Goal: Contribute content: Contribute content

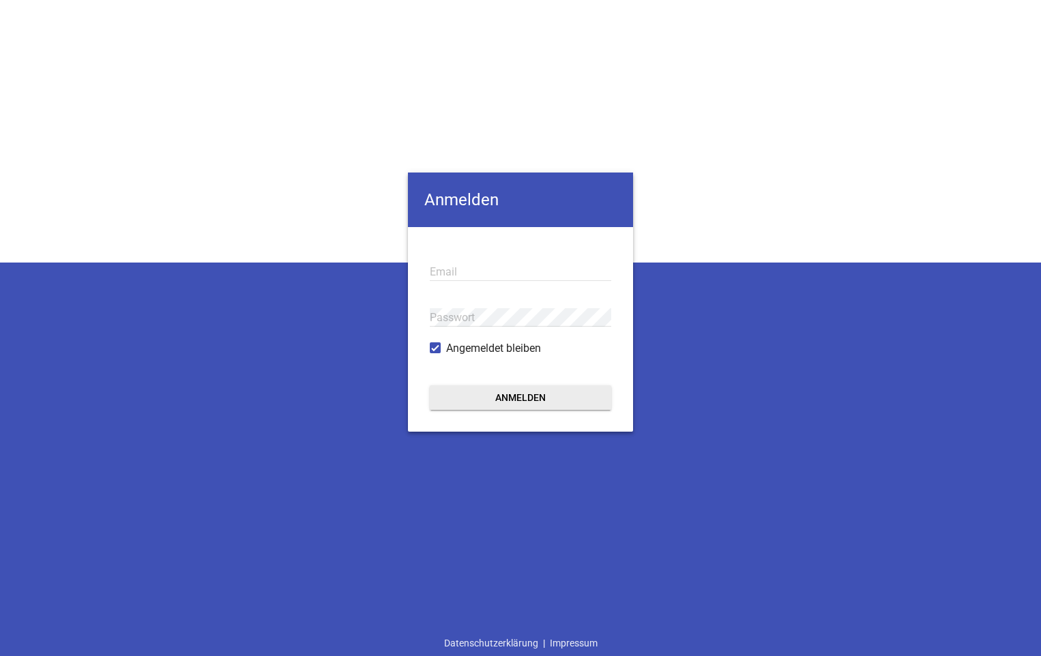
click at [513, 269] on input "email" at bounding box center [520, 272] width 181 height 18
type input "[EMAIL_ADDRESS][DOMAIN_NAME]"
drag, startPoint x: 479, startPoint y: 308, endPoint x: 456, endPoint y: 298, distance: 24.5
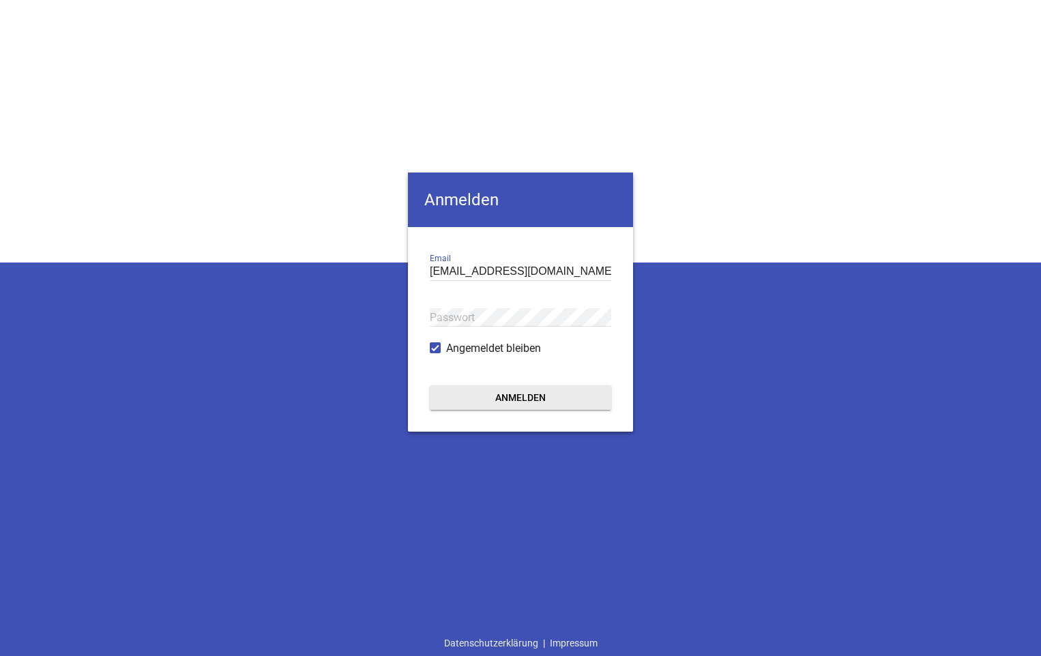
click at [456, 298] on div "Passwort" at bounding box center [520, 318] width 181 height 46
click at [491, 404] on button "Anmelden" at bounding box center [520, 397] width 181 height 25
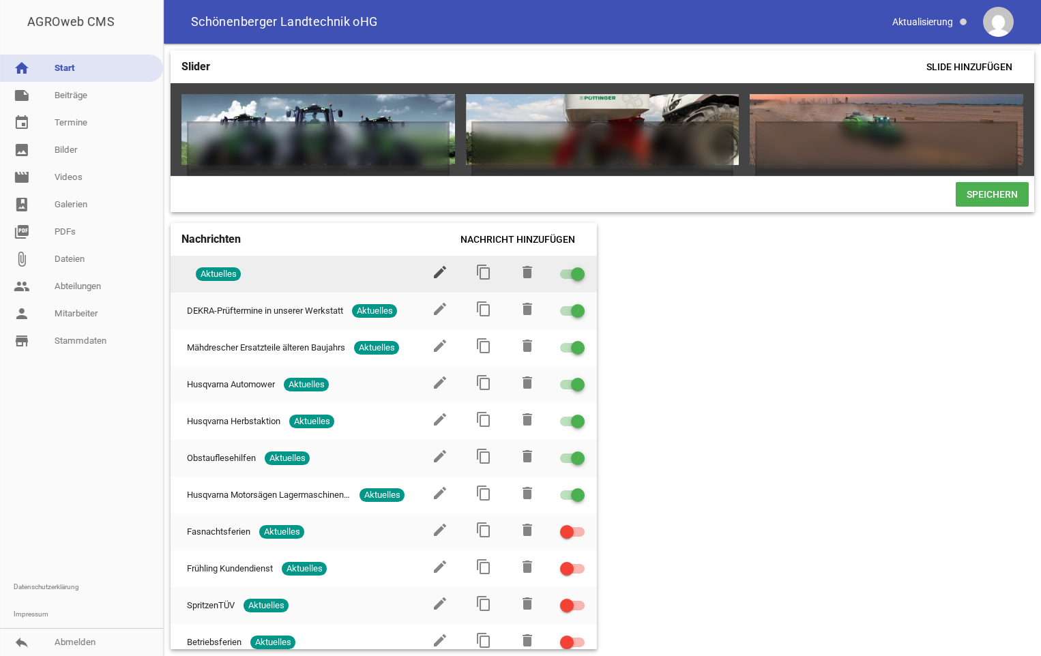
click at [432, 280] on icon "edit" at bounding box center [440, 272] width 16 height 16
click at [572, 281] on div at bounding box center [578, 274] width 14 height 14
click at [581, 266] on input "checkbox" at bounding box center [581, 266] width 0 height 0
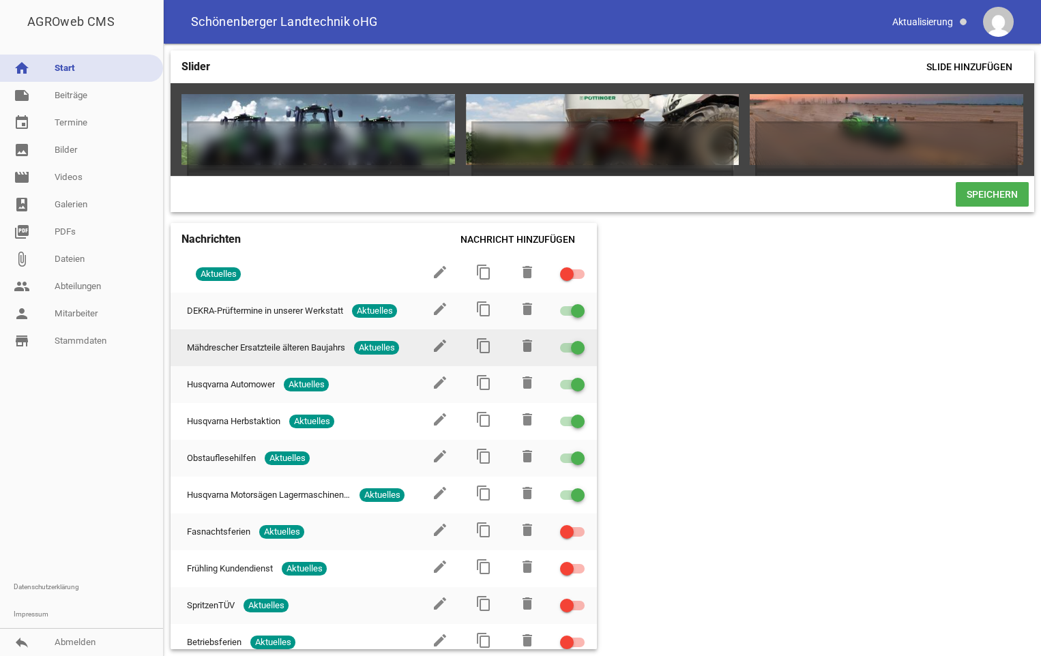
click at [576, 355] on div at bounding box center [578, 348] width 14 height 14
click at [581, 340] on input "checkbox" at bounding box center [581, 340] width 0 height 0
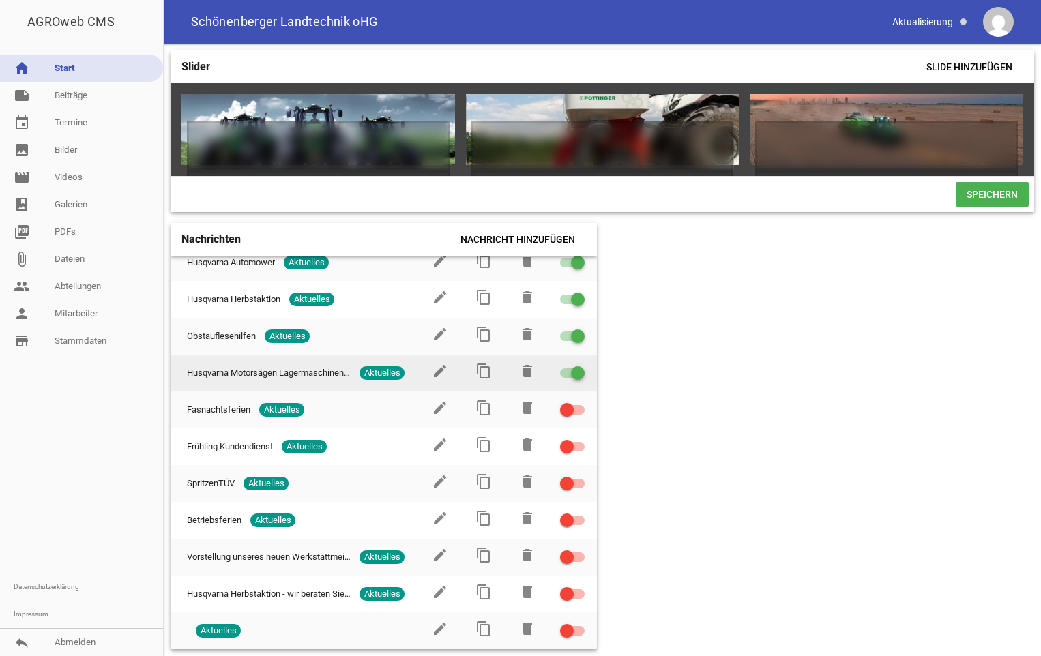
scroll to position [129, 0]
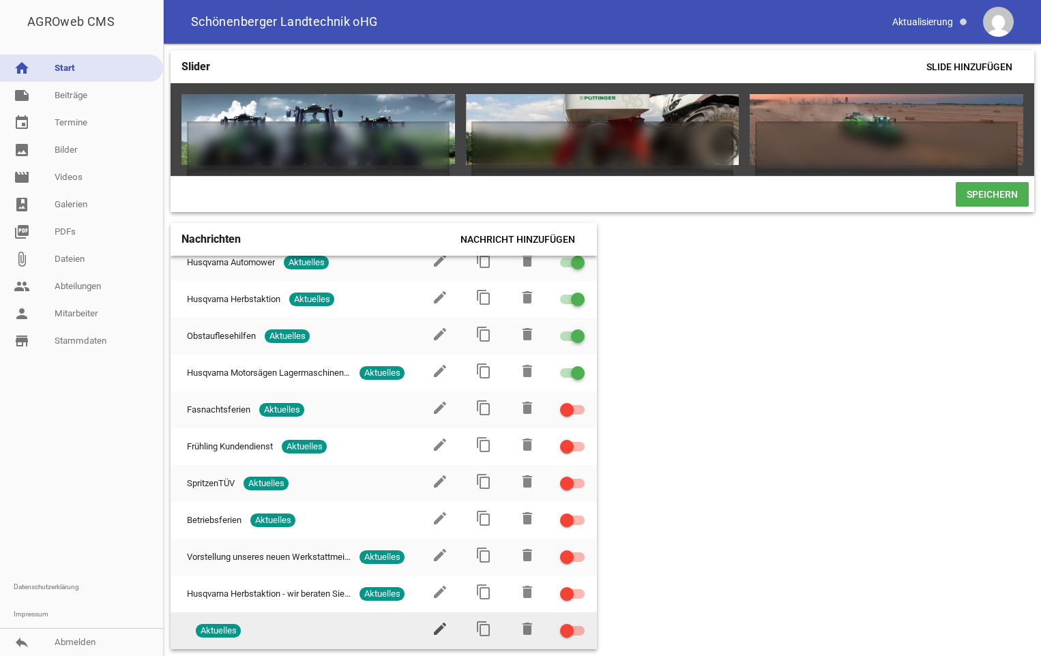
click at [432, 632] on icon "edit" at bounding box center [440, 629] width 16 height 16
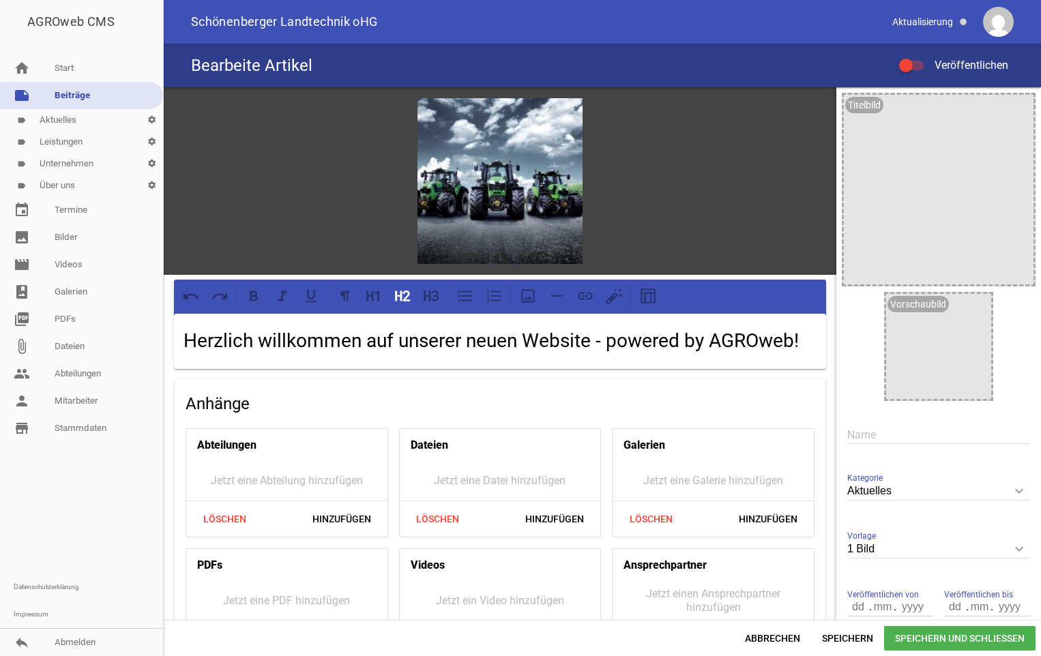
click at [78, 120] on link "label Aktuelles settings" at bounding box center [81, 120] width 163 height 22
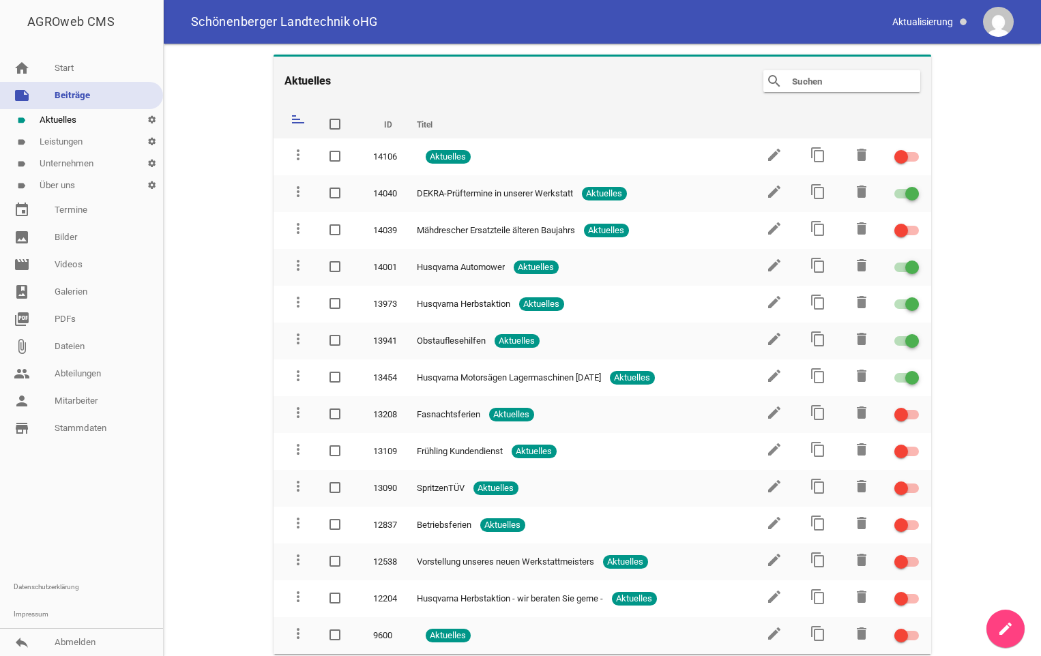
click at [66, 118] on link "label Aktuelles settings" at bounding box center [81, 120] width 163 height 22
click at [65, 118] on link "label Aktuelles settings" at bounding box center [81, 120] width 163 height 22
click at [81, 120] on link "label Aktuelles settings" at bounding box center [81, 120] width 163 height 22
click at [72, 93] on link "note Beiträge" at bounding box center [81, 95] width 163 height 27
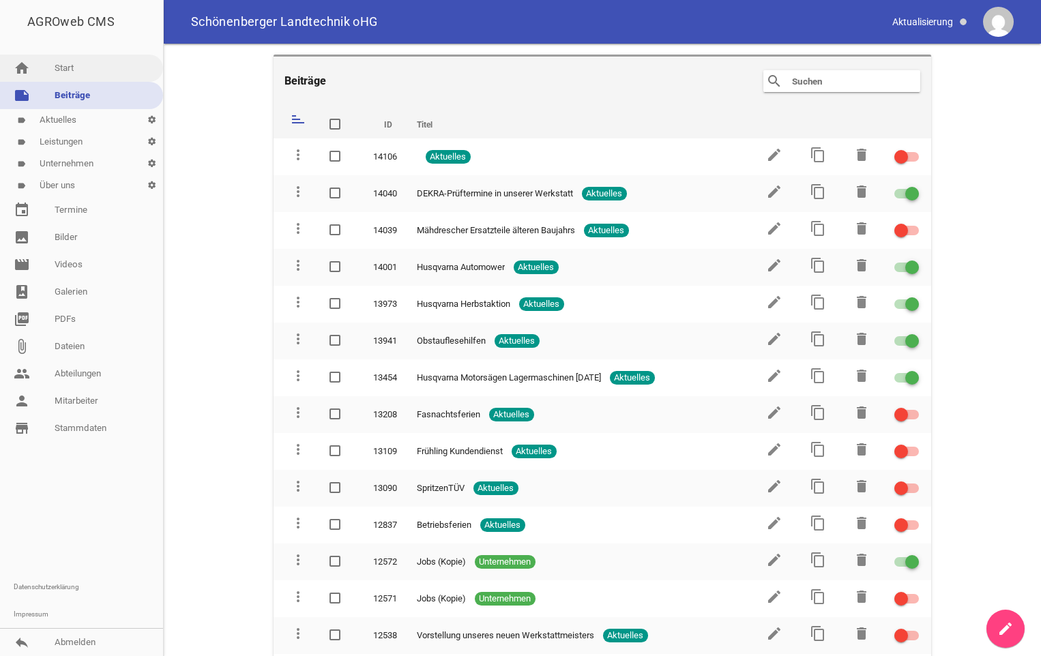
click at [65, 59] on link "home Start" at bounding box center [81, 68] width 163 height 27
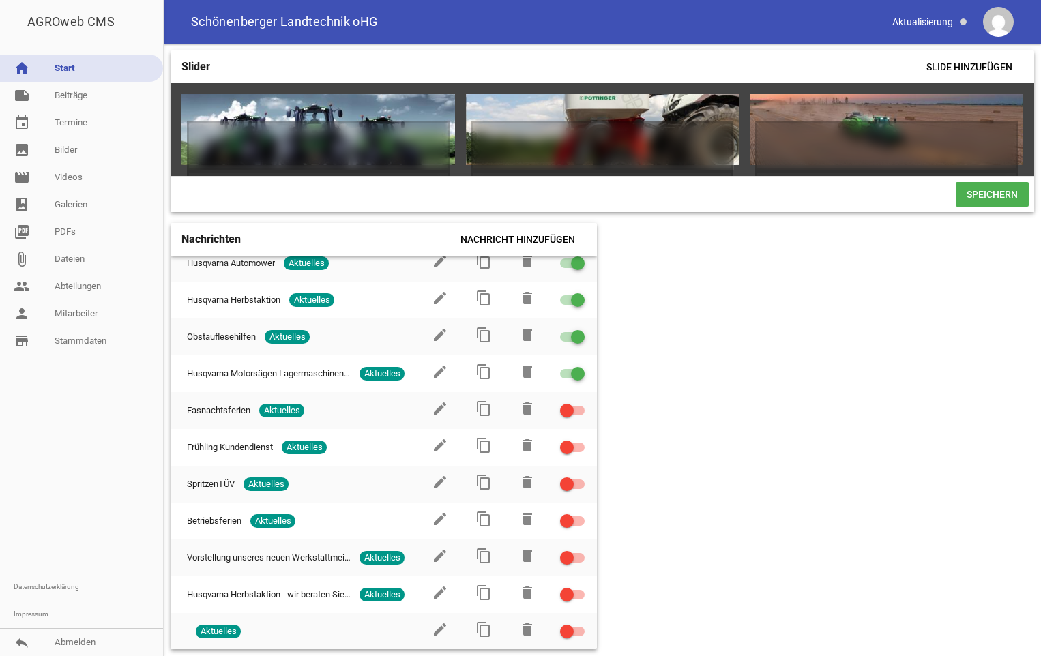
scroll to position [129, 0]
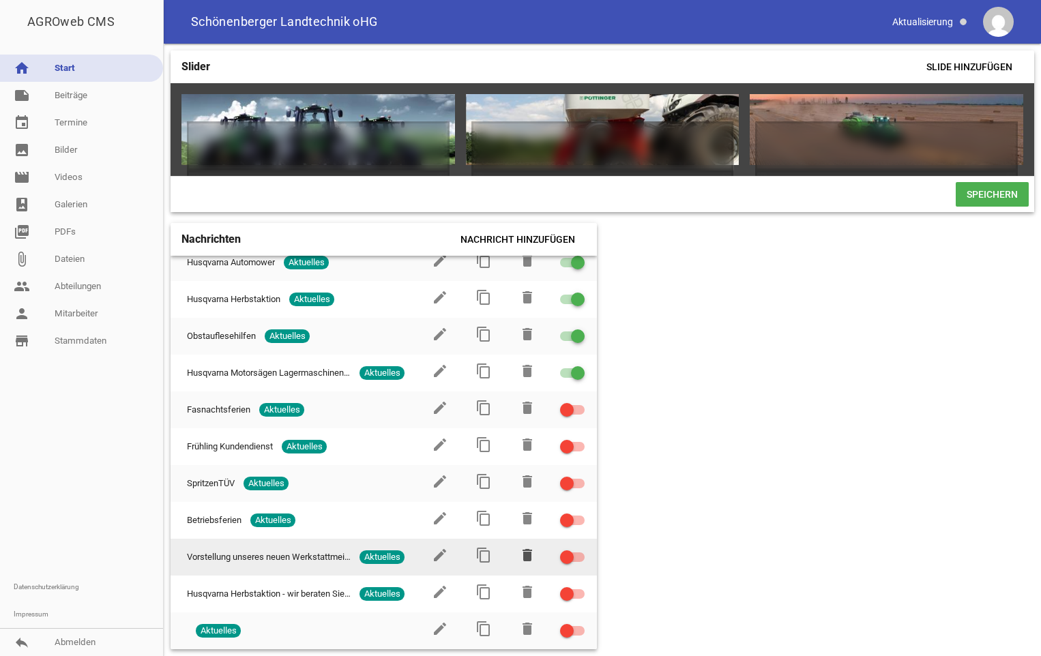
click at [519, 556] on icon "delete" at bounding box center [527, 555] width 16 height 16
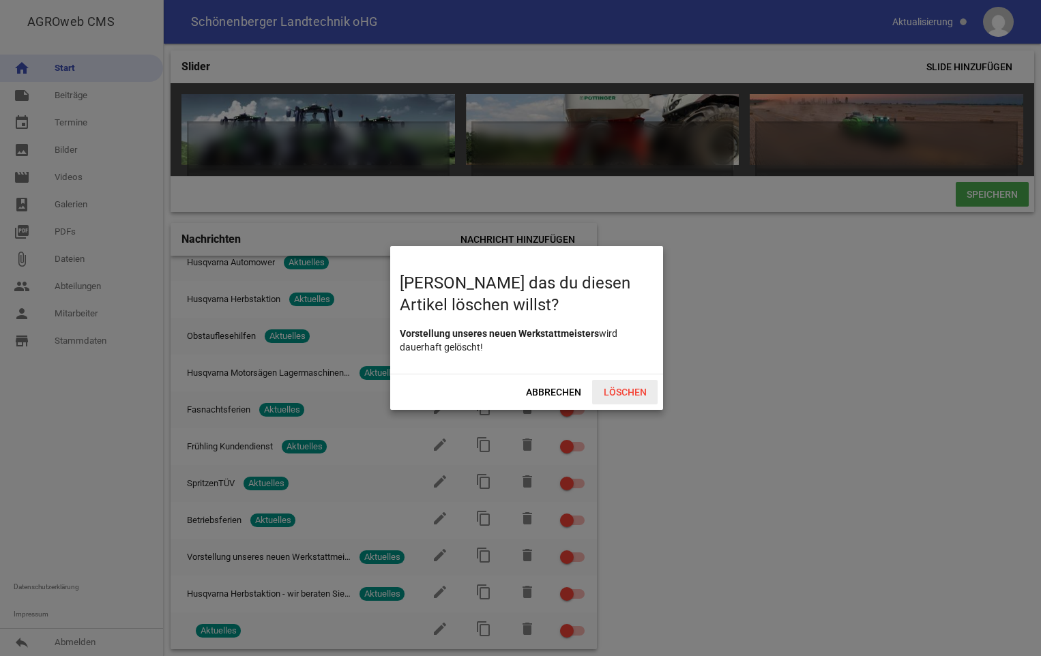
click at [632, 396] on span "Löschen" at bounding box center [624, 392] width 65 height 25
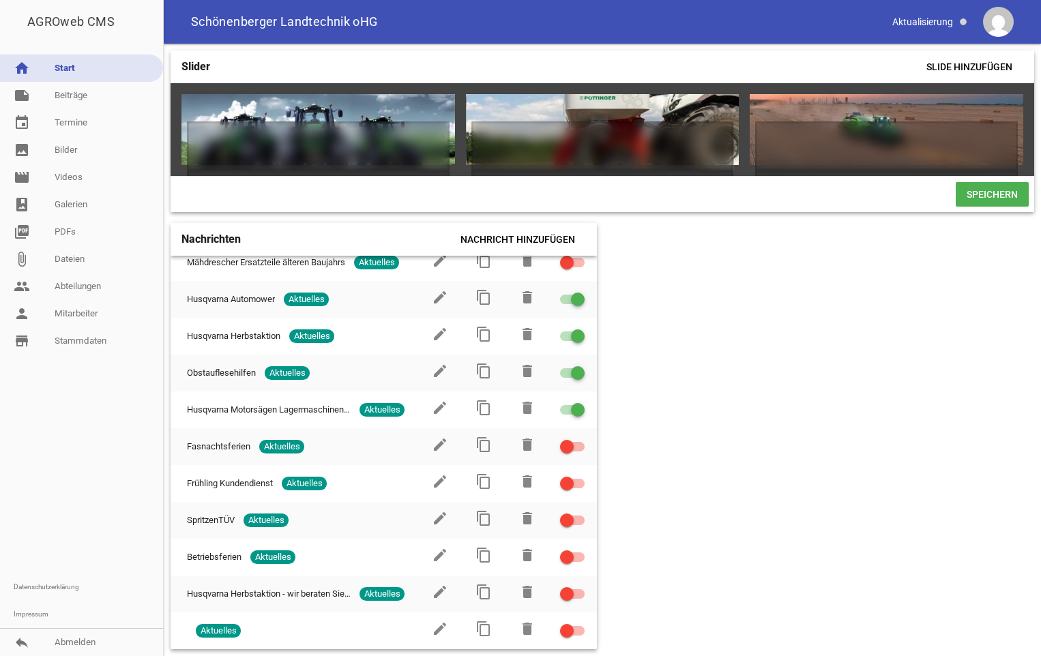
scroll to position [92, 0]
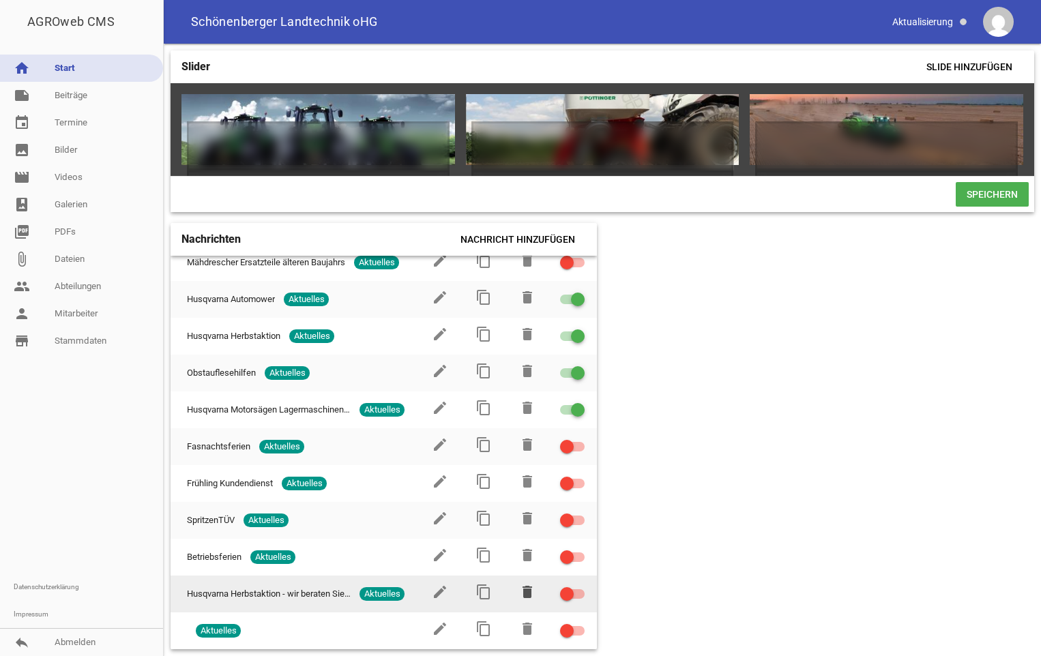
click at [519, 596] on icon "delete" at bounding box center [527, 592] width 16 height 16
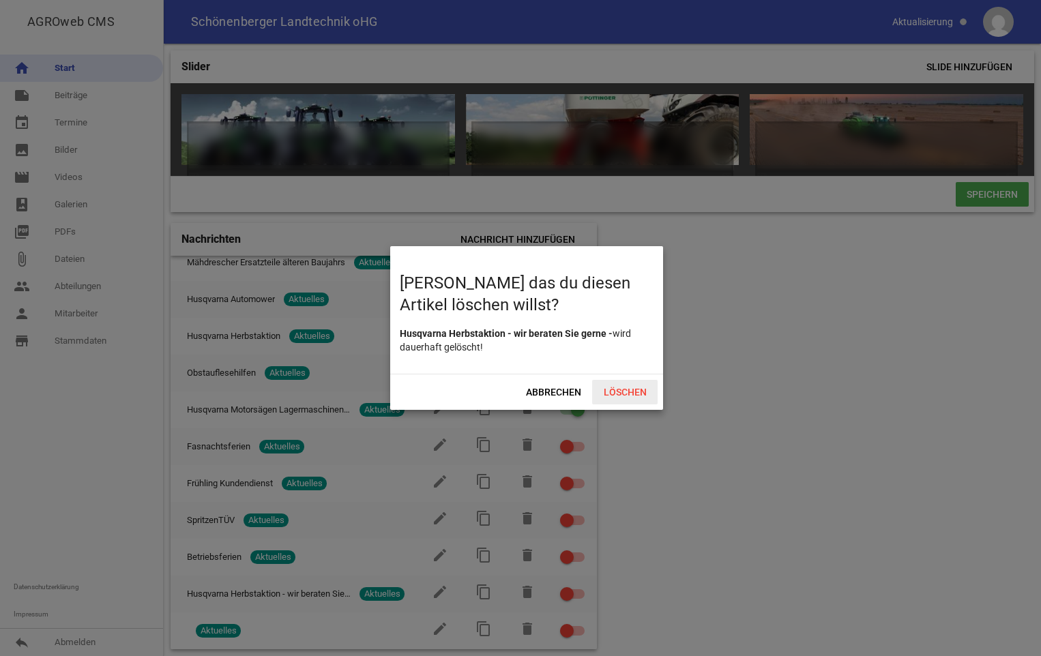
click at [635, 390] on span "Löschen" at bounding box center [624, 392] width 65 height 25
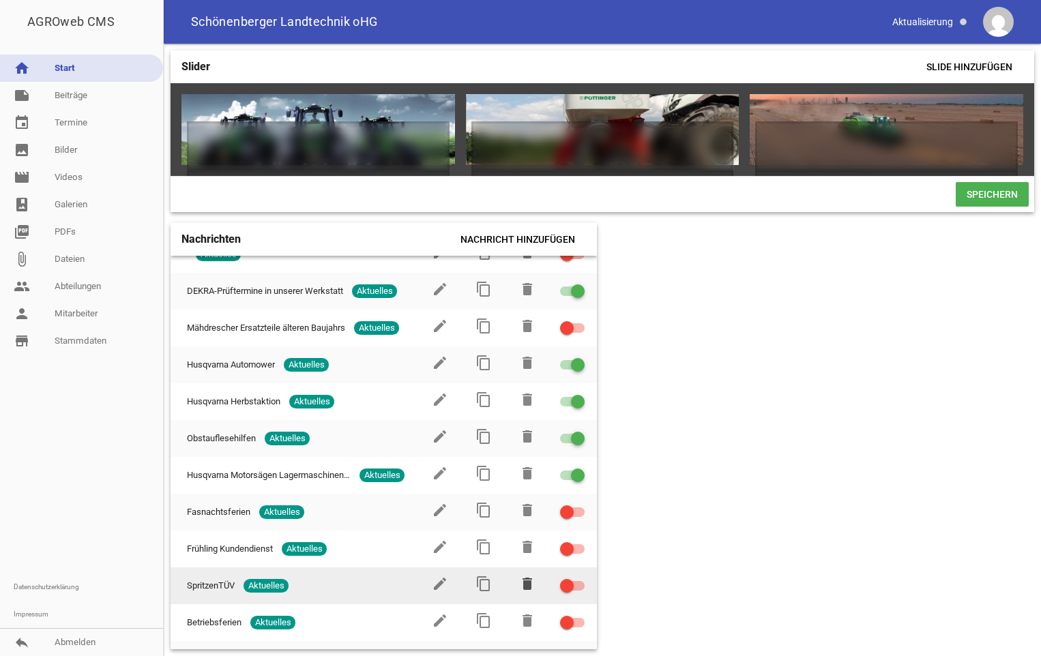
scroll to position [0, 0]
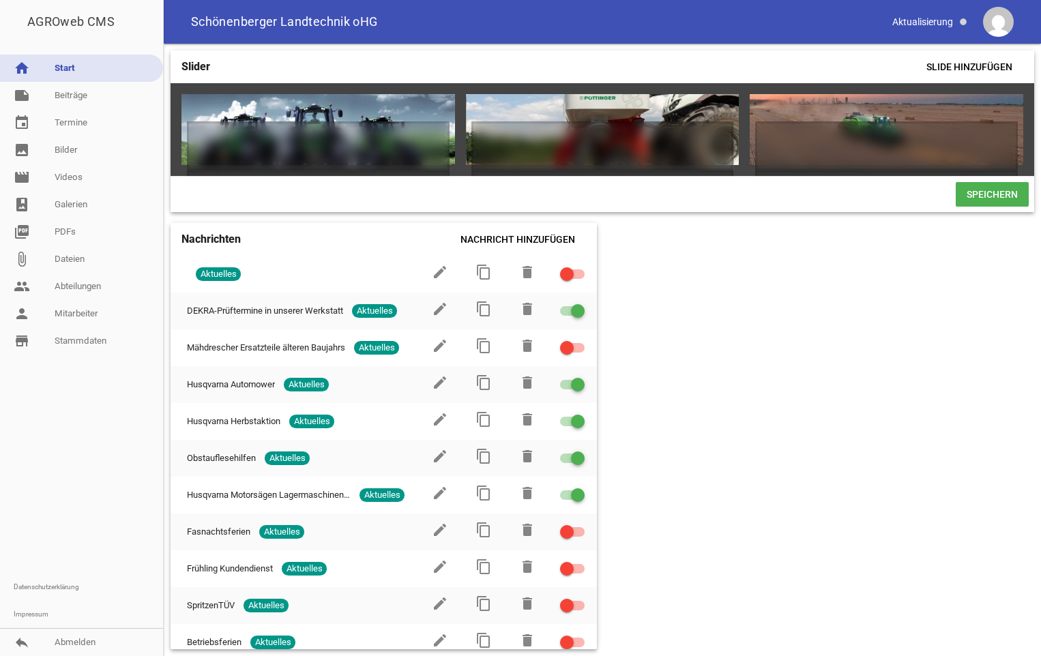
click at [30, 72] on link "home Start" at bounding box center [81, 68] width 163 height 27
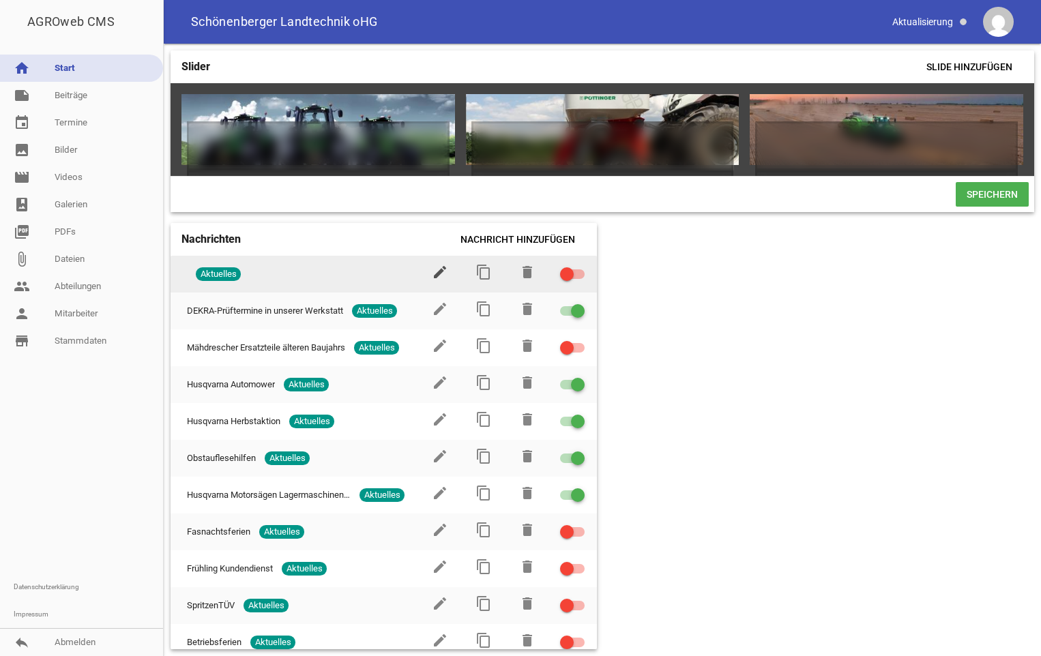
click at [433, 280] on icon "edit" at bounding box center [440, 272] width 16 height 16
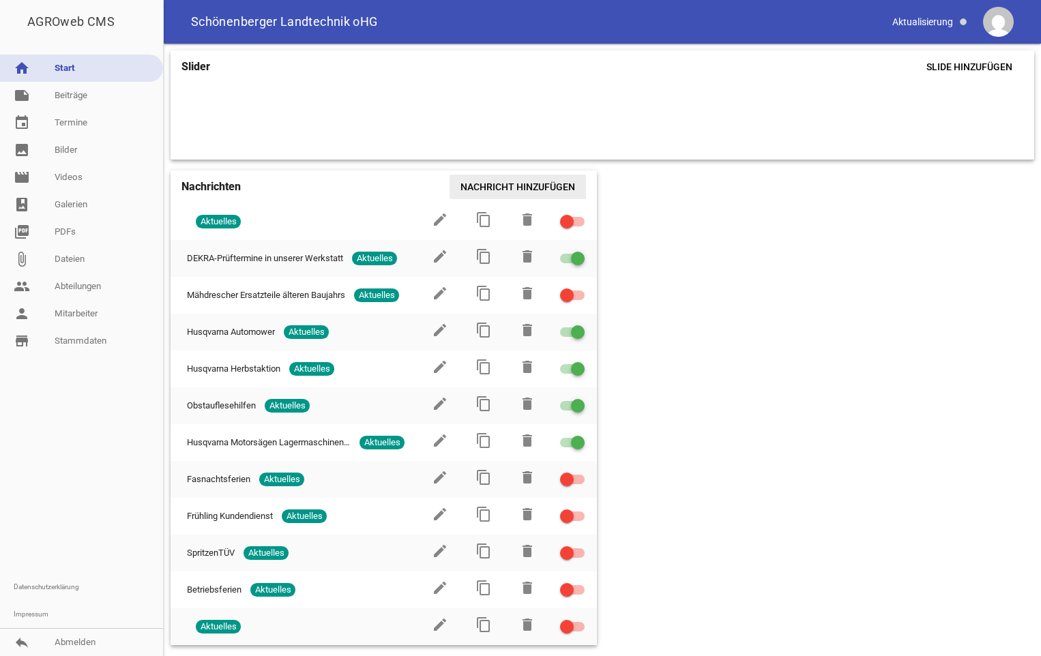
click at [514, 188] on span "Nachricht hinzufügen" at bounding box center [518, 187] width 136 height 25
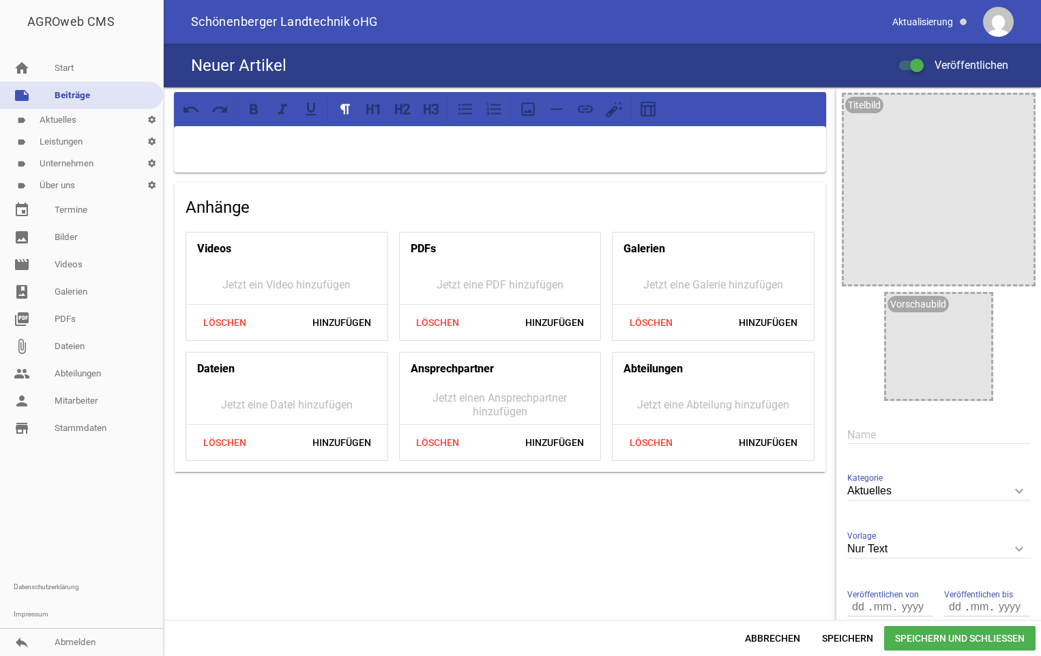
click at [1008, 549] on icon "keyboard_arrow_down" at bounding box center [1019, 549] width 22 height 22
click at [1006, 549] on input "Nur Text" at bounding box center [938, 549] width 183 height 18
click at [891, 607] on li "1 Bild" at bounding box center [938, 613] width 183 height 33
type input "1 Bild"
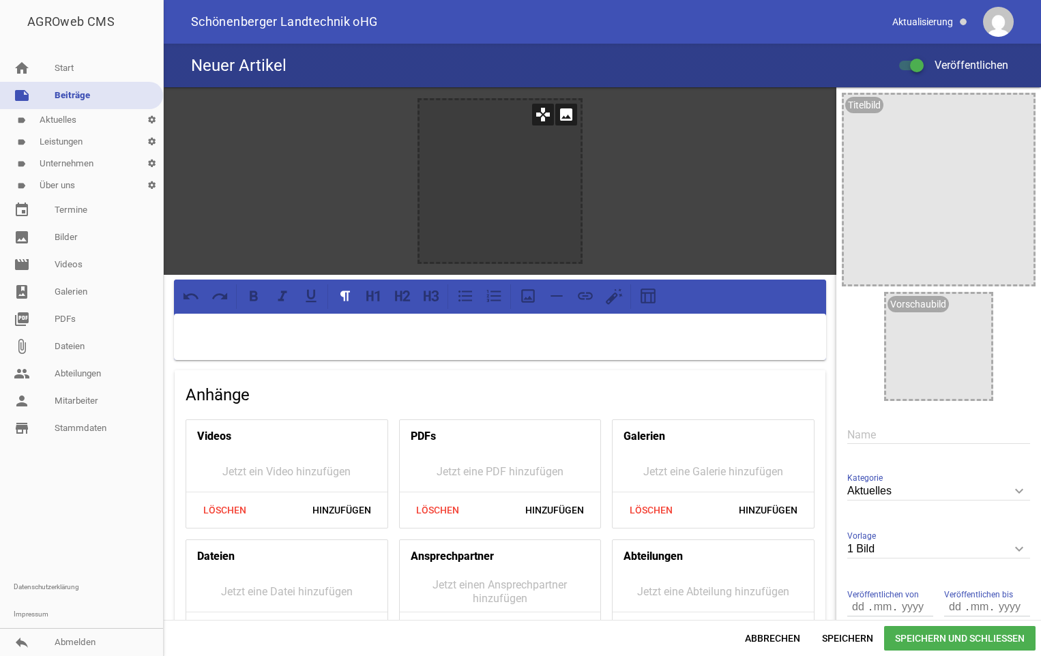
click at [559, 196] on div at bounding box center [501, 181] width 162 height 162
click at [564, 121] on icon "image" at bounding box center [566, 115] width 22 height 22
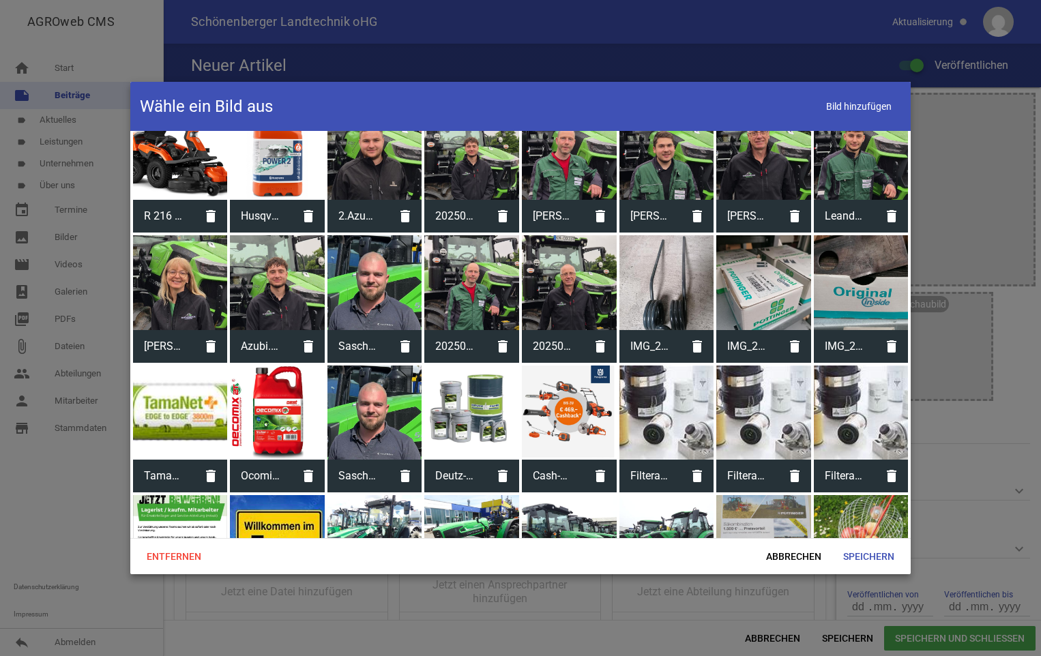
scroll to position [546, 0]
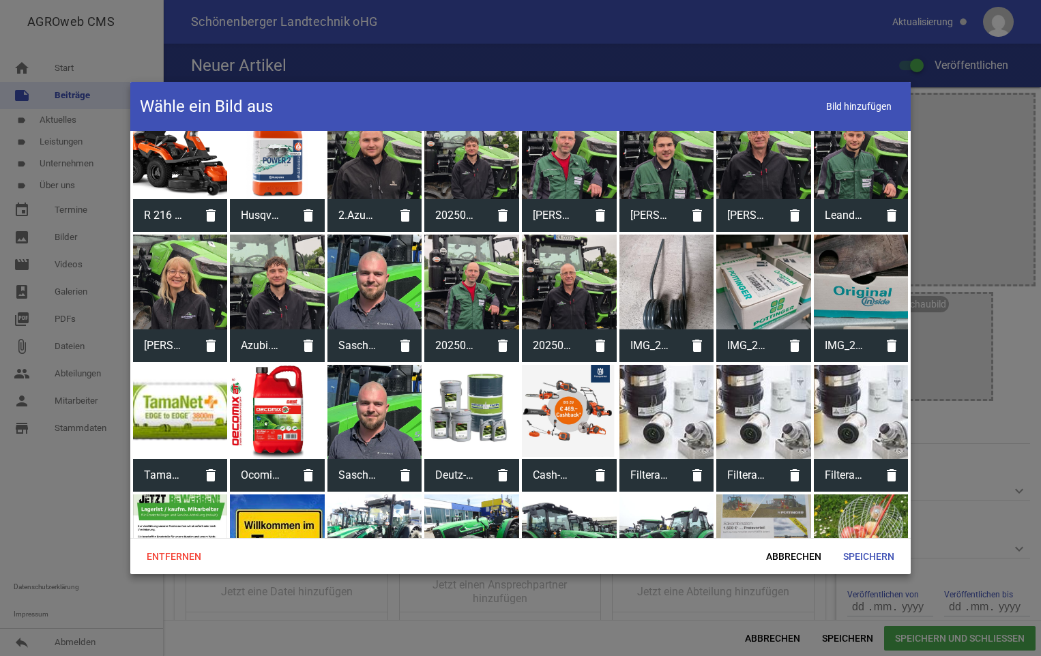
click at [755, 423] on div at bounding box center [763, 412] width 95 height 95
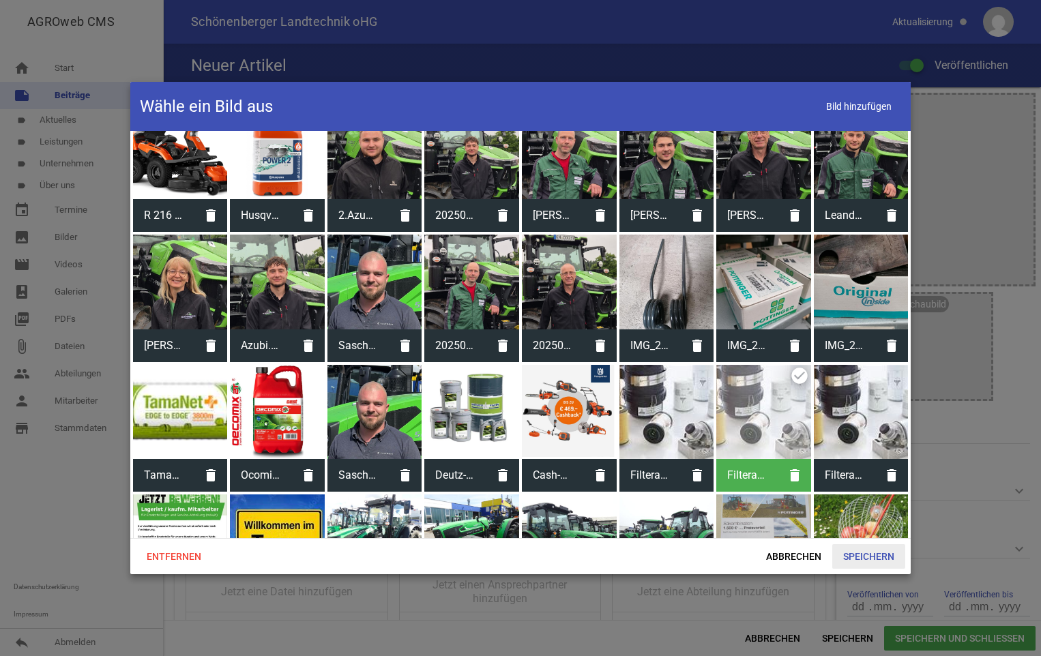
click at [846, 556] on span "Speichern" at bounding box center [868, 556] width 73 height 25
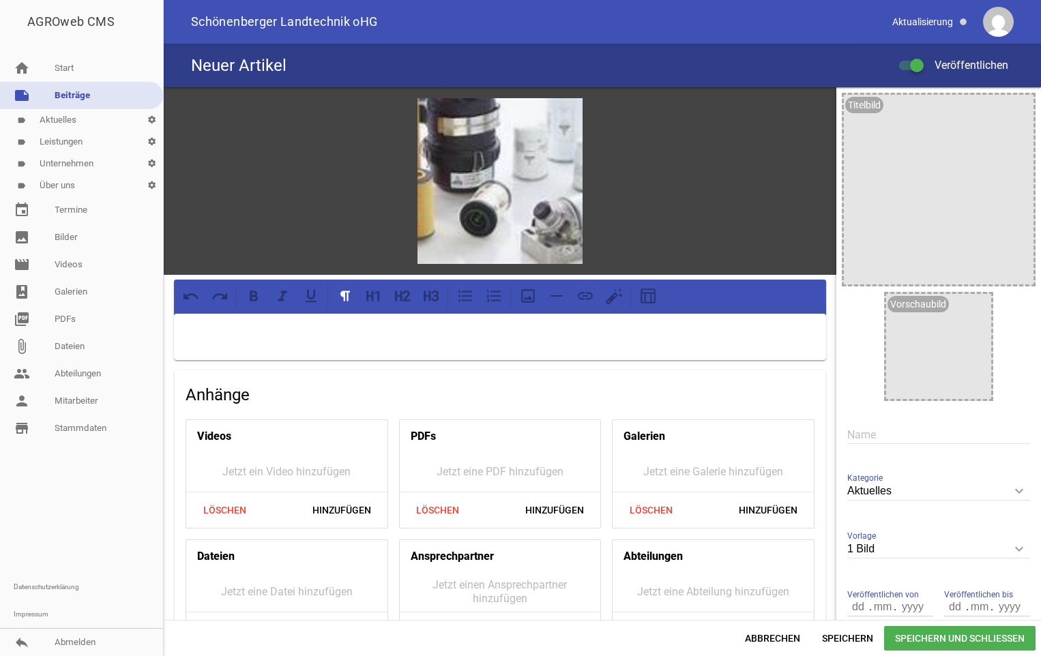
click at [384, 335] on p at bounding box center [500, 331] width 633 height 16
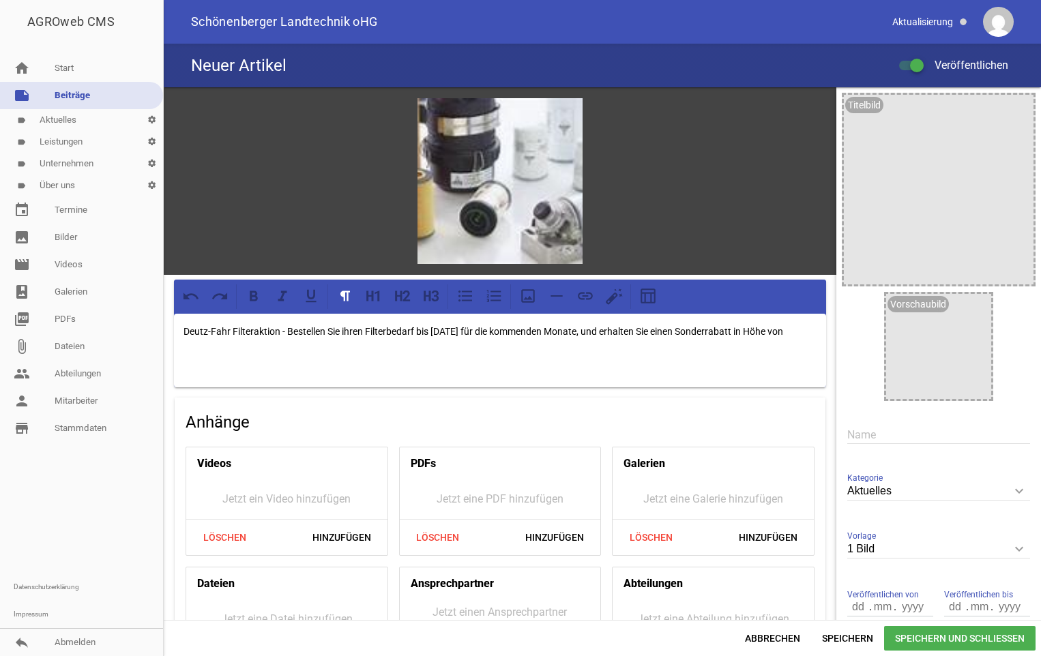
drag, startPoint x: 760, startPoint y: 327, endPoint x: 808, endPoint y: 335, distance: 49.1
click at [808, 335] on p "Deutz-Fahr Filteraktion - Bestellen Sie ihren Filterbedarf bis [DATE] für die k…" at bounding box center [500, 331] width 633 height 16
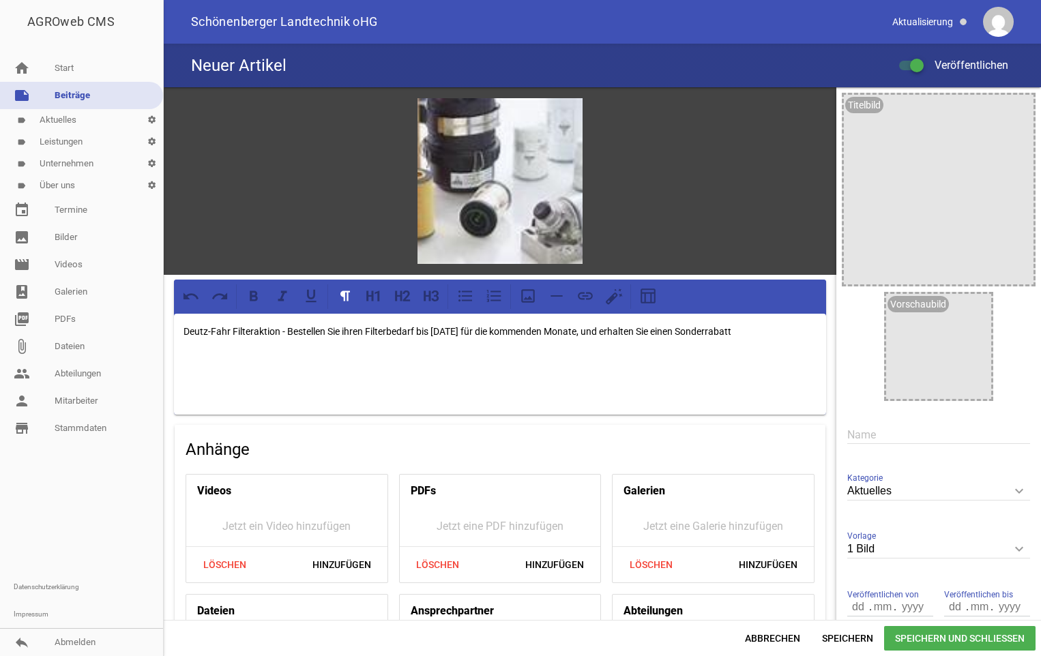
drag, startPoint x: 604, startPoint y: 330, endPoint x: 764, endPoint y: 330, distance: 159.7
click at [764, 330] on p "Deutz-Fahr Filteraktion - Bestellen Sie ihren Filterbedarf bis [DATE] für die k…" at bounding box center [500, 331] width 633 height 16
click at [282, 327] on p "Deutz-Fahr Filteraktion - Bestellen Sie ihren Filterbedarf bis [DATE] für die k…" at bounding box center [500, 331] width 633 height 16
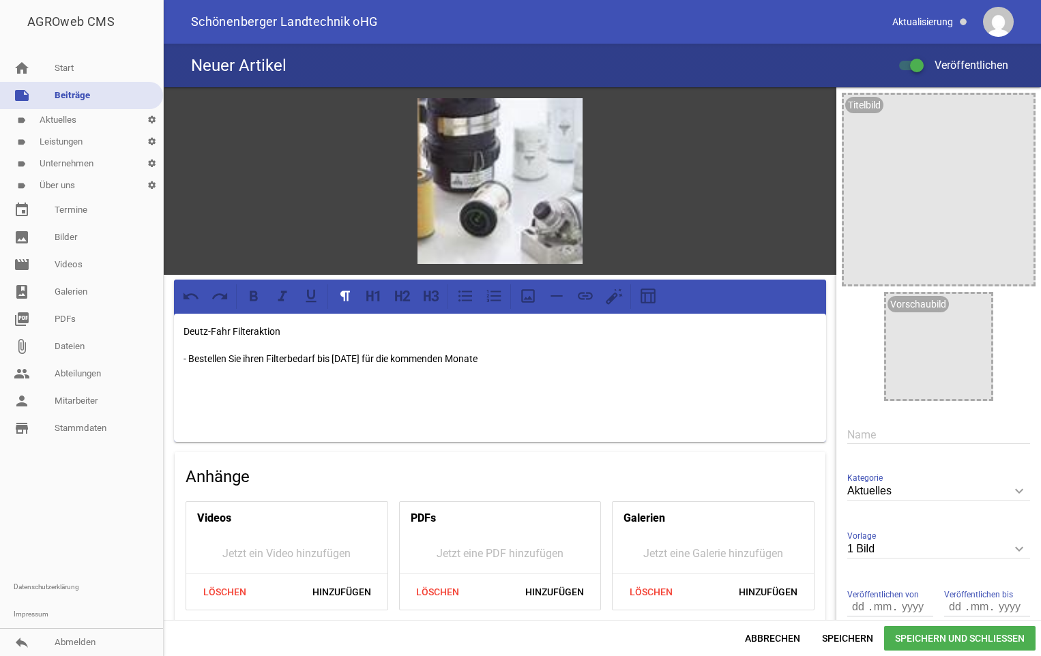
drag, startPoint x: 289, startPoint y: 330, endPoint x: 158, endPoint y: 307, distance: 133.7
click at [158, 307] on div "AGROweb CMS home Start note Beiträge label Aktuelles settings label Leistungen …" at bounding box center [520, 328] width 1041 height 656
click at [254, 300] on icon at bounding box center [254, 296] width 18 height 18
click at [396, 300] on icon at bounding box center [398, 296] width 7 height 10
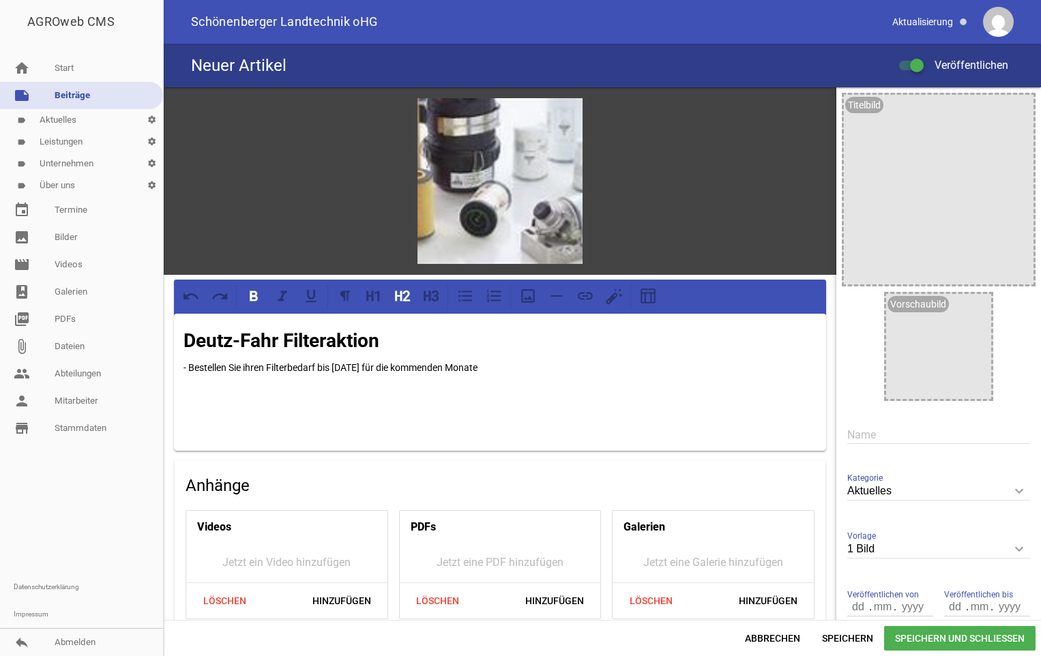
click at [189, 363] on p "- Bestellen Sie ihren Filterbedarf bis [DATE] für die kommenden Monate" at bounding box center [500, 368] width 633 height 16
drag, startPoint x: 381, startPoint y: 364, endPoint x: 317, endPoint y: 365, distance: 64.1
click at [317, 365] on p "Bestellen Sie ihren Filterbedarf bis [DATE] für die kommenden Monate" at bounding box center [500, 368] width 633 height 16
drag, startPoint x: 316, startPoint y: 366, endPoint x: 645, endPoint y: 369, distance: 328.9
click at [645, 369] on p "Bestellen Sie ihren Filterbedarf bis [DATE] für die kommenden Monate" at bounding box center [500, 368] width 633 height 16
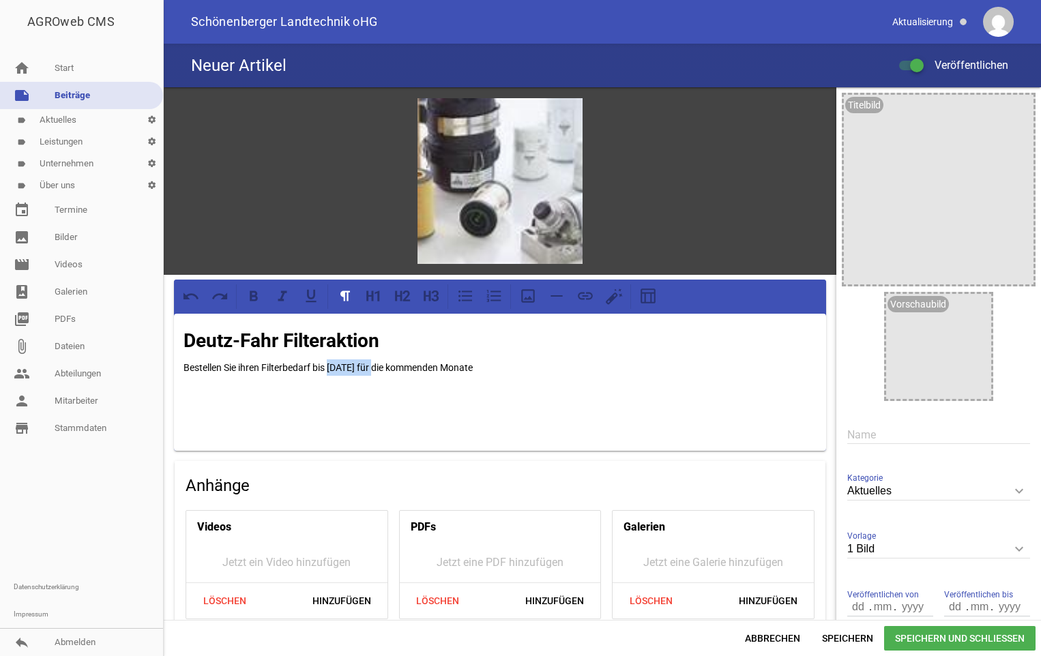
drag, startPoint x: 380, startPoint y: 363, endPoint x: 332, endPoint y: 363, distance: 47.8
click at [332, 363] on p "Bestellen Sie ihren Filterbedarf bis [DATE] für die kommenden Monate" at bounding box center [500, 368] width 633 height 16
click at [495, 366] on p "Bestellen Sie ihren Filterbedarf bis für die kommenden Monate" at bounding box center [500, 368] width 633 height 16
click at [464, 338] on h2 "Deutz-Fahr Filteraktion" at bounding box center [500, 341] width 633 height 29
click at [541, 367] on p "Bestellen Sie ihren Filterbedarf bis für die kommenden Monate zum Aktionspreis" at bounding box center [500, 368] width 633 height 16
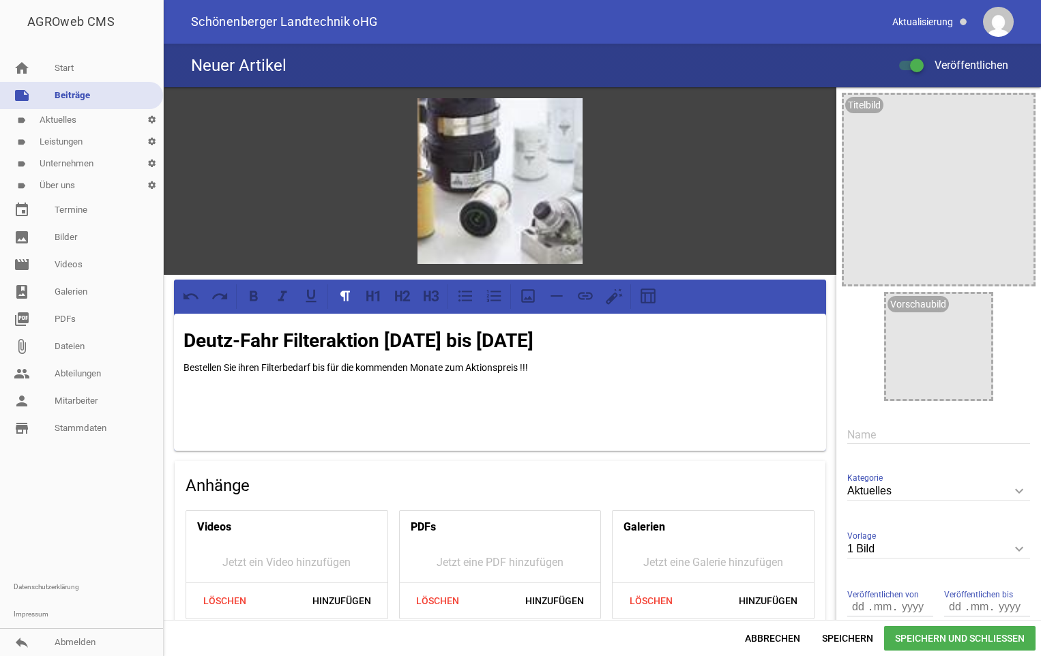
click at [183, 364] on div "Deutz-Fahr Filteraktion [DATE] bis [DATE] Bestellen Sie ihren Filterbedarf bis …" at bounding box center [500, 382] width 652 height 137
click at [456, 363] on p "!!!Bestellen Sie ihren Filterbedarf bis für die kommenden Monate zum Aktionspre…" at bounding box center [500, 368] width 633 height 16
click at [551, 363] on p "!!!Bestellen Sie ihren Filterbedarf bis für die kommenden Monate zum Aktionspre…" at bounding box center [500, 368] width 633 height 16
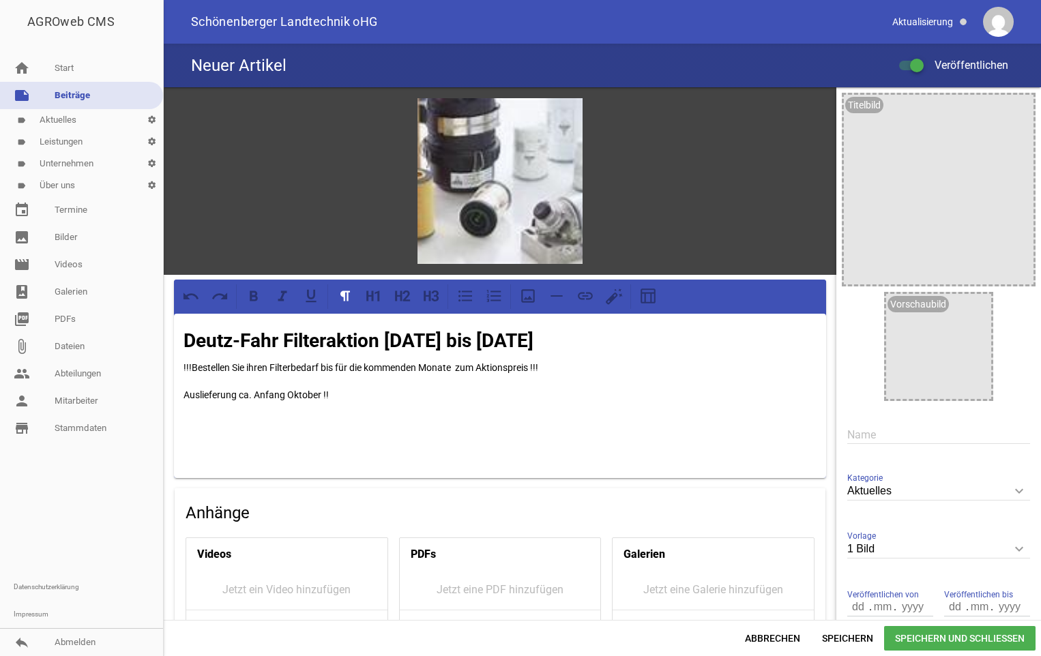
click at [320, 362] on p "!!!Bestellen Sie ihren Filterbedarf bis für die kommenden Monate zum Aktionspre…" at bounding box center [500, 368] width 633 height 16
click at [348, 394] on p "Auslieferung ca. Anfang Oktober !!" at bounding box center [500, 395] width 633 height 16
click at [461, 364] on p "!!!Bestellen Sie ihren Filterbedarf bis für die kommenden Monate zum Aktionspre…" at bounding box center [500, 368] width 633 height 16
click at [347, 395] on p "Auslieferung ca. Anfang Oktober !!" at bounding box center [500, 395] width 633 height 16
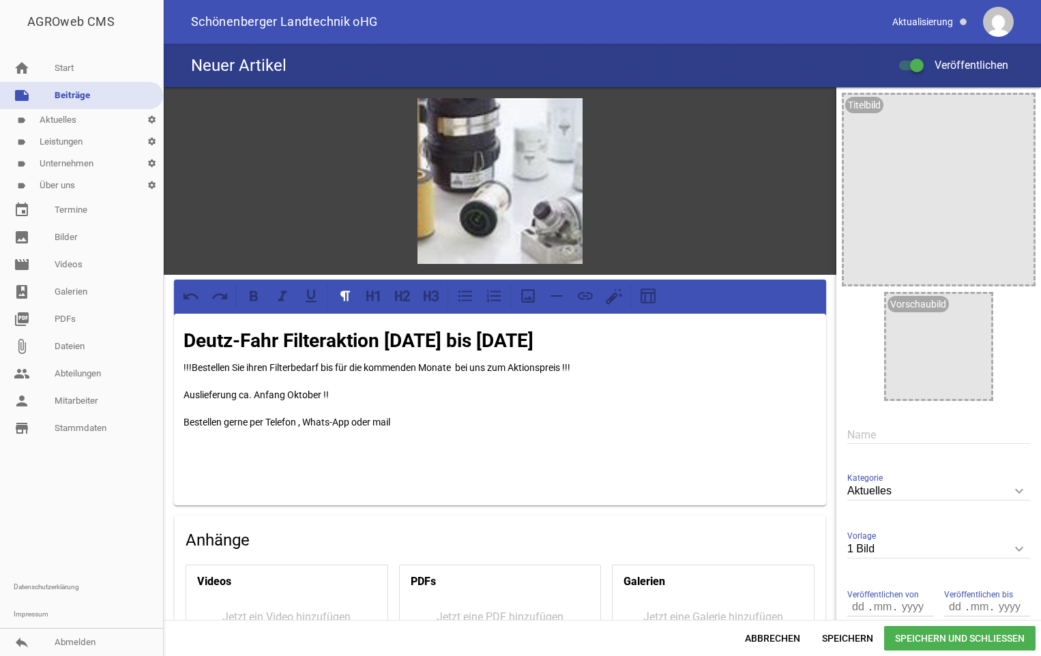
click at [300, 420] on p "Bestellen gerne per Telefon , Whats-App oder mail" at bounding box center [500, 422] width 633 height 16
click at [418, 420] on p "Bestellen gerne per Telefon [PHONE_NUMBER] , Whats-App oder mail" at bounding box center [500, 422] width 633 height 16
click at [418, 420] on p "Bestellen gerne per Telefon [PHONE_NUMBER] oder mail" at bounding box center [500, 422] width 633 height 16
click at [424, 418] on p "Bestellen gerne per Telefon [PHONE_NUMBER] oder mail an [EMAIL_ADDRESS][DOMAIN_…" at bounding box center [500, 422] width 633 height 16
click at [420, 418] on p "Bestellen gerne per Telefon [PHONE_NUMBER] oder mail an [EMAIL_ADDRESS][DOMAIN_…" at bounding box center [500, 422] width 633 height 16
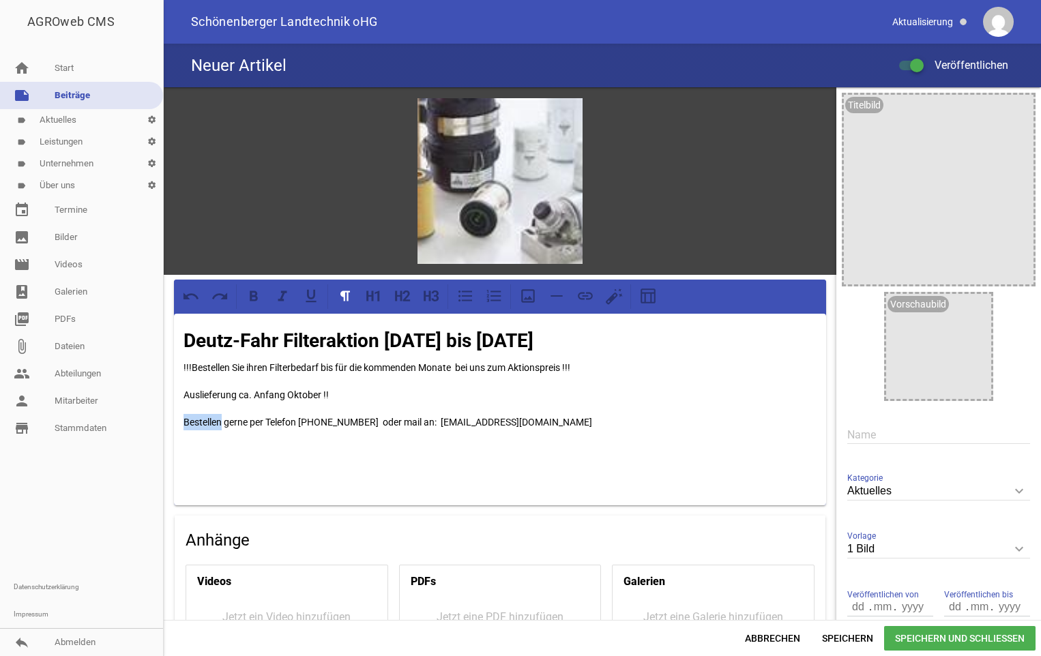
drag, startPoint x: 221, startPoint y: 418, endPoint x: 181, endPoint y: 413, distance: 40.5
click at [181, 413] on div "Deutz-Fahr Filteraktion [DATE] bis [DATE] !!!Bestellen Sie ihren Filterbedarf b…" at bounding box center [500, 410] width 652 height 192
click at [701, 542] on h4 "Anhänge" at bounding box center [500, 540] width 629 height 22
click at [564, 119] on icon "image" at bounding box center [566, 115] width 22 height 22
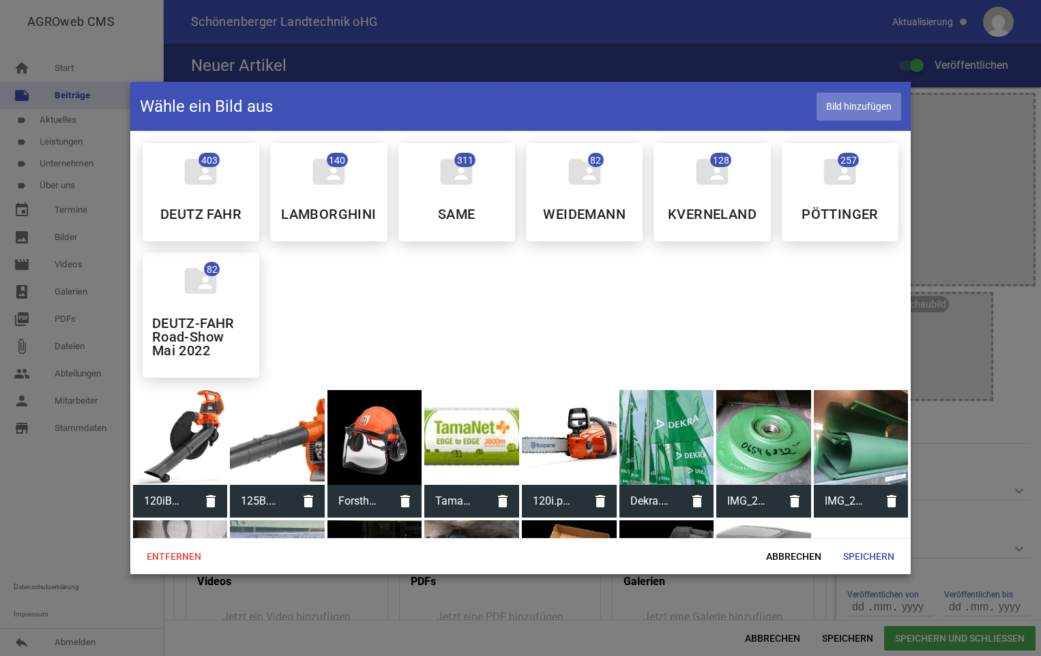
click at [862, 105] on span "Bild hinzufügen" at bounding box center [859, 107] width 85 height 28
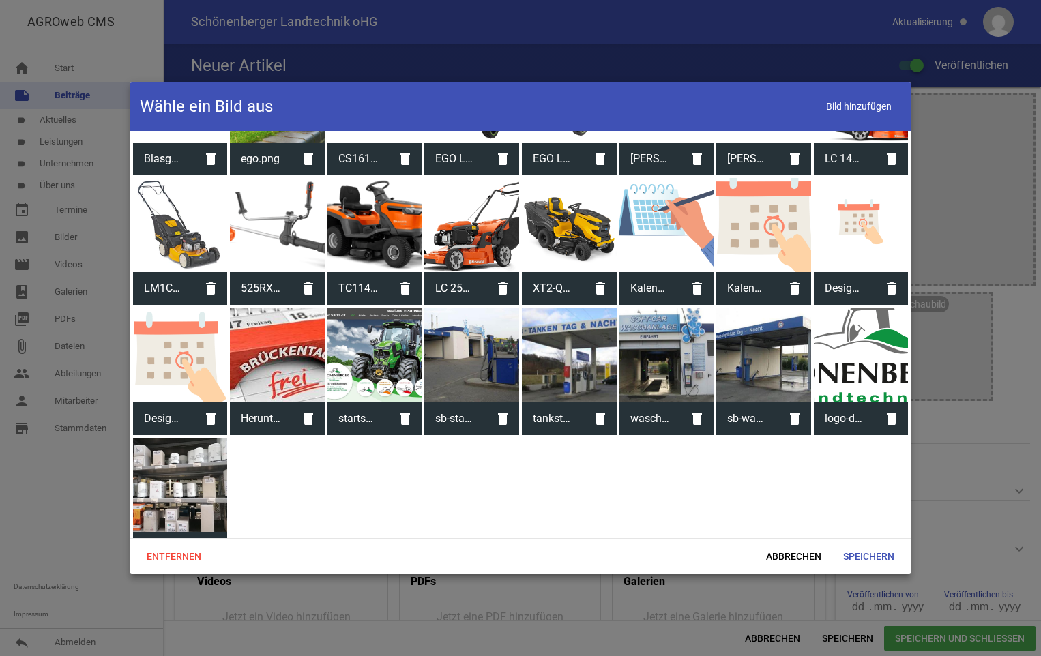
scroll to position [1919, 0]
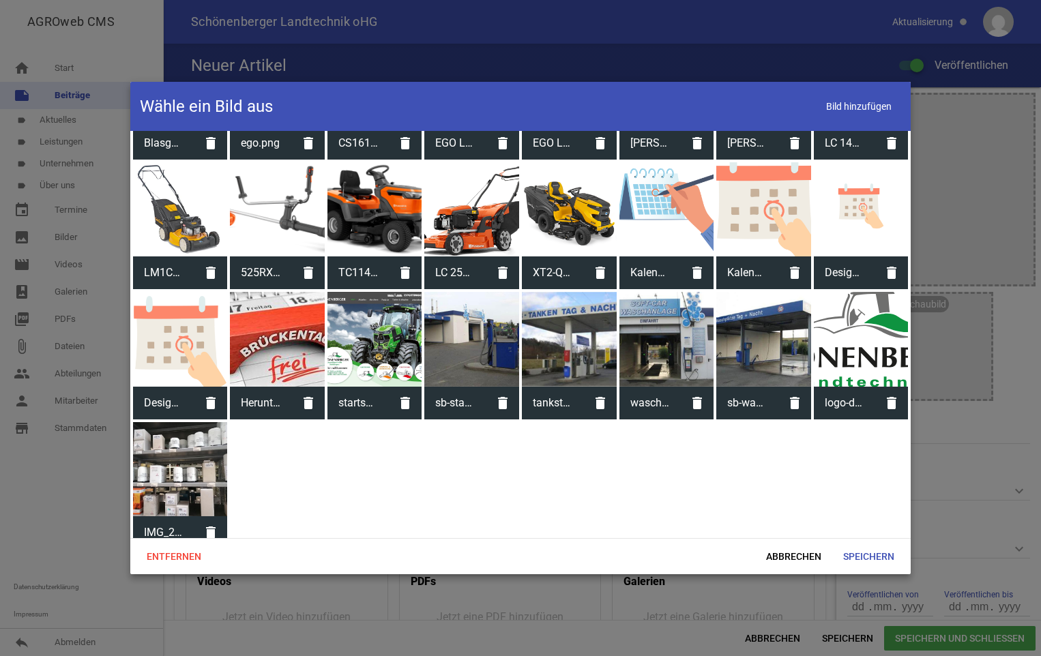
click at [186, 468] on div at bounding box center [180, 469] width 95 height 95
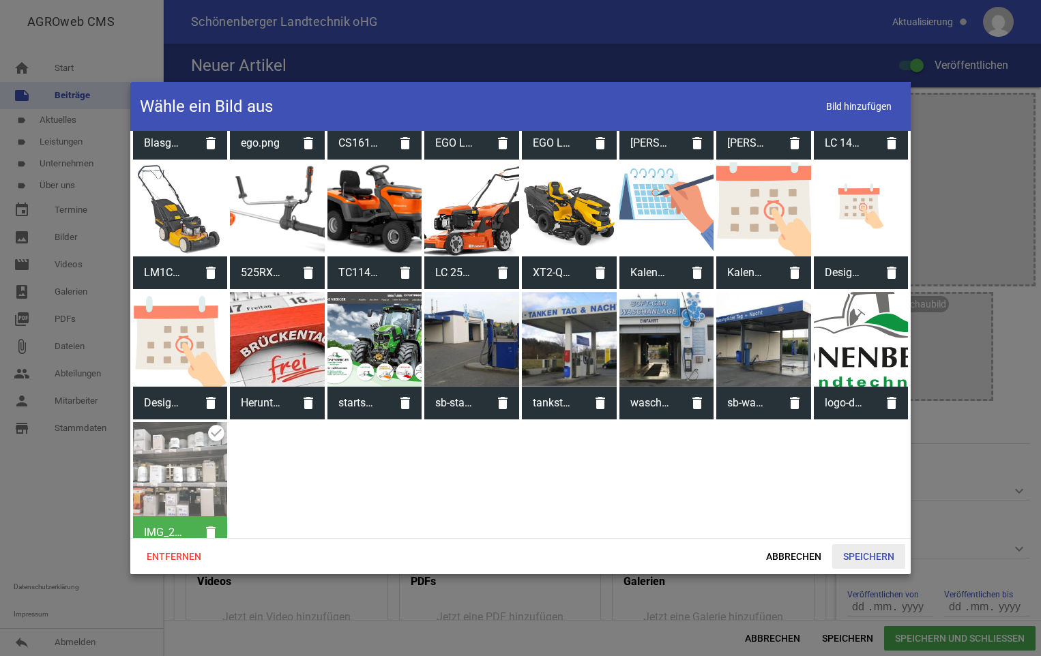
click at [884, 555] on span "Speichern" at bounding box center [868, 556] width 73 height 25
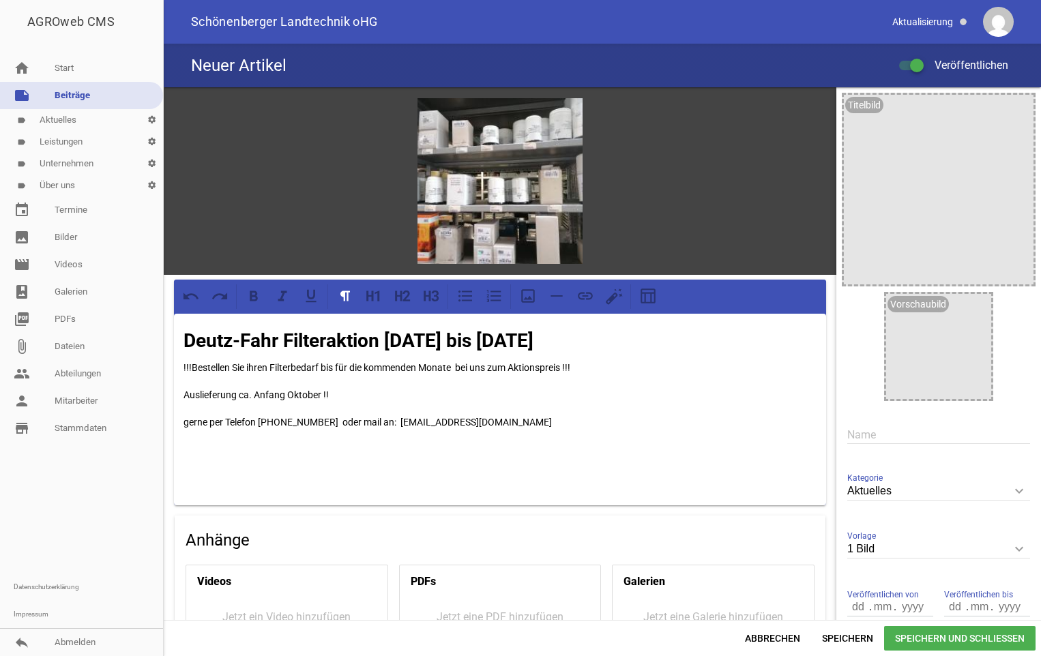
scroll to position [50, 0]
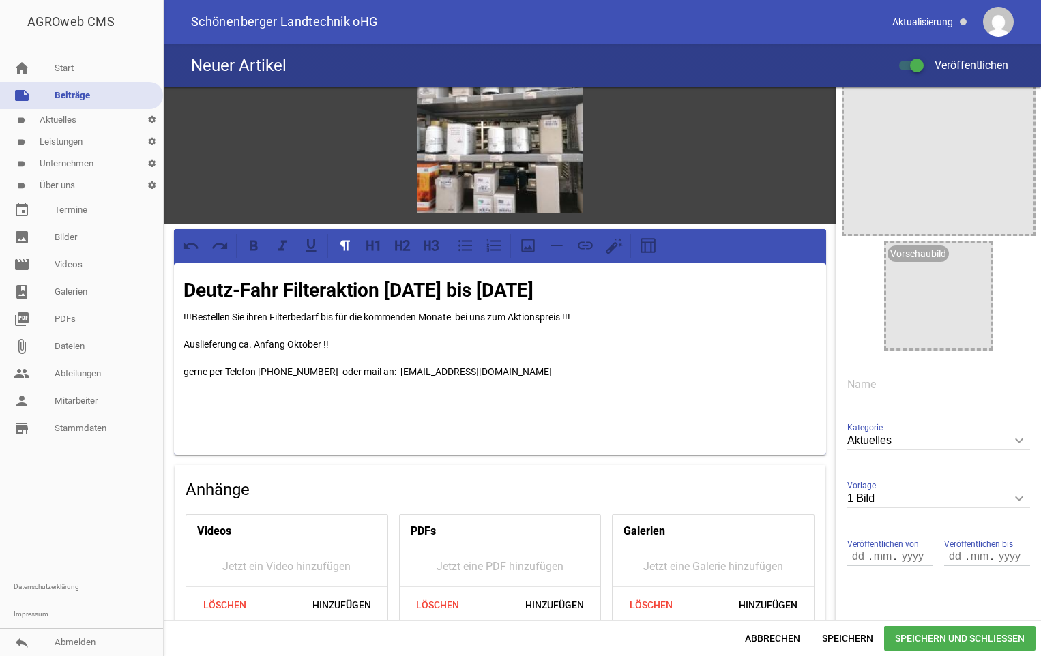
click at [948, 643] on span "Speichern und Schließen" at bounding box center [959, 638] width 151 height 25
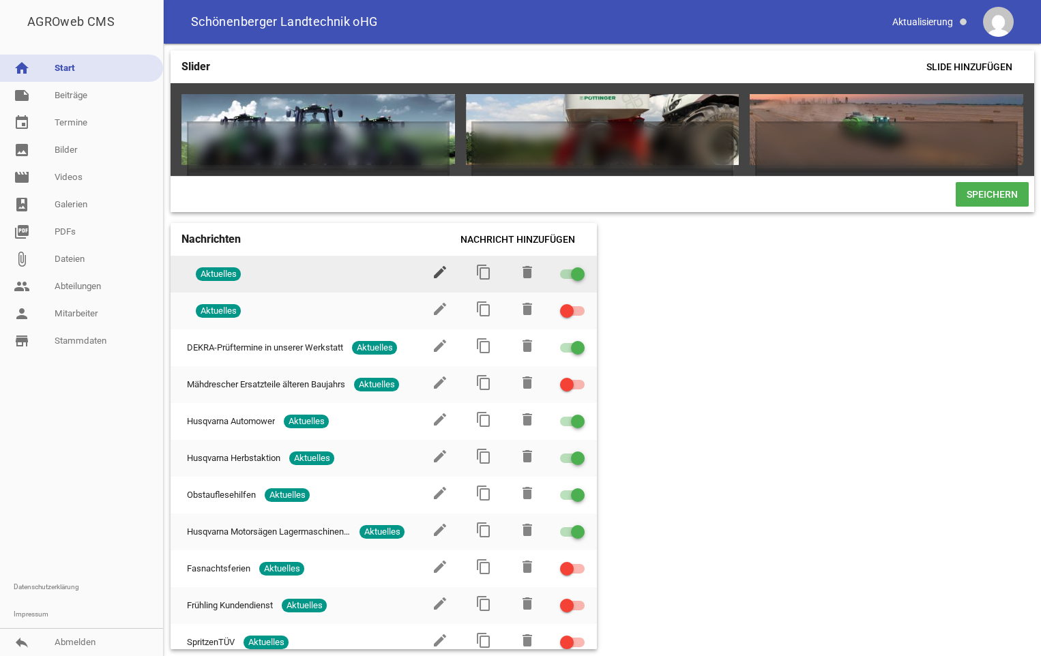
click at [433, 279] on icon "edit" at bounding box center [440, 272] width 16 height 16
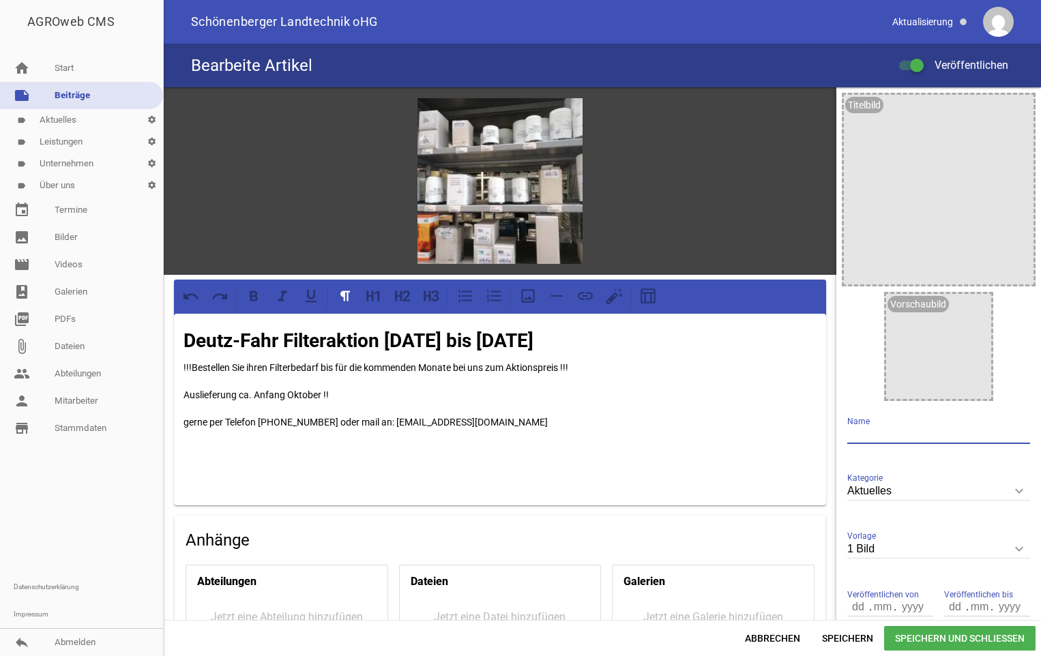
click at [898, 428] on input "text" at bounding box center [938, 435] width 183 height 18
type input "F"
type input "Deutz-Fahr Filteraktion"
click at [336, 365] on p "!!!Bestellen Sie ihren Filterbedarf bis für die kommenden Monate bei uns zum Ak…" at bounding box center [500, 368] width 633 height 16
click at [975, 633] on span "Speichern und Schließen" at bounding box center [959, 638] width 151 height 25
